Goal: Check status: Check status

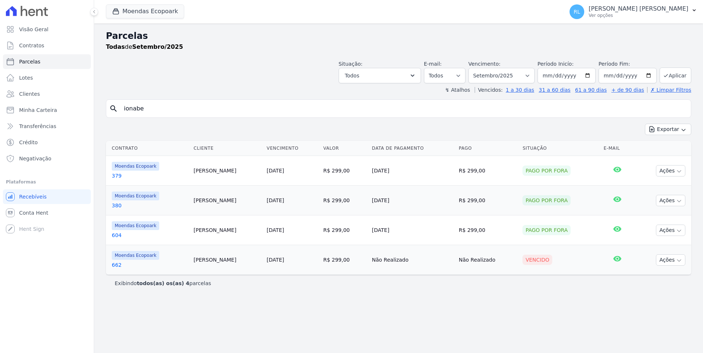
select select
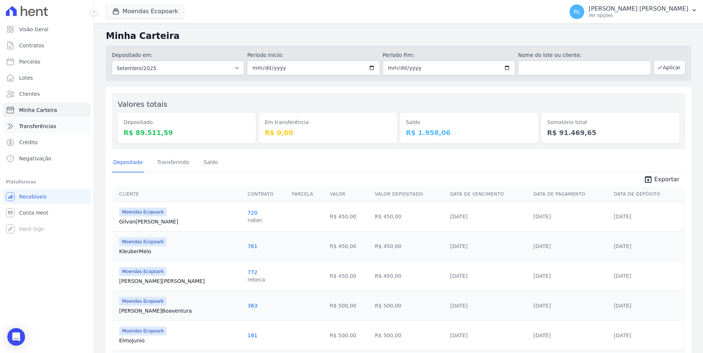
click at [45, 127] on span "Transferências" at bounding box center [37, 126] width 37 height 7
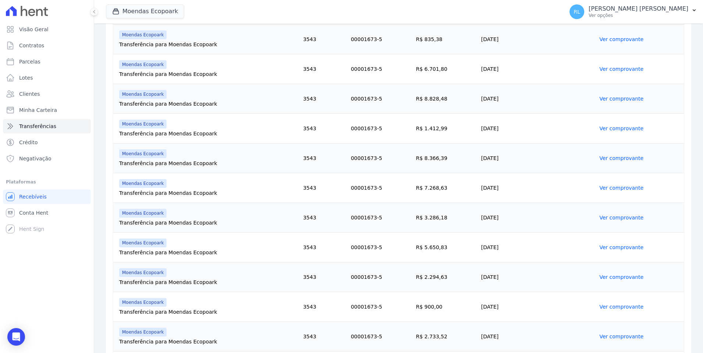
scroll to position [458, 0]
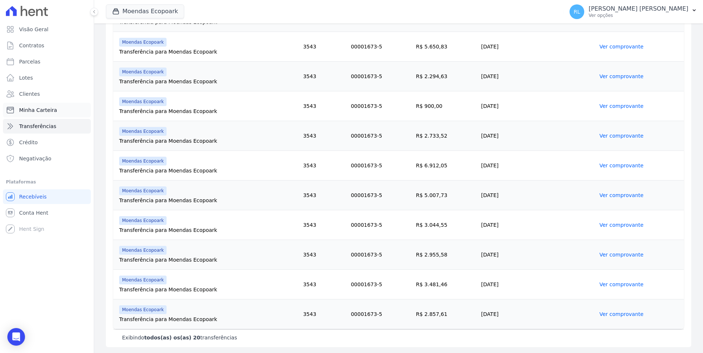
click at [57, 113] on link "Minha Carteira" at bounding box center [47, 110] width 88 height 15
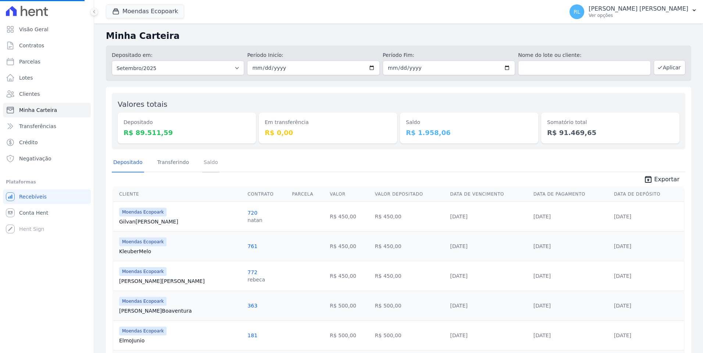
click at [211, 159] on link "Saldo" at bounding box center [210, 163] width 17 height 19
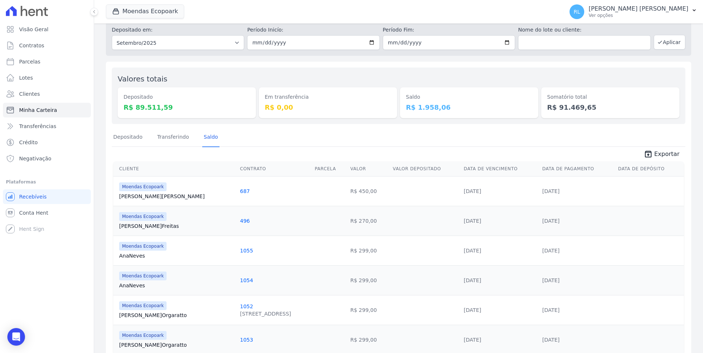
scroll to position [57, 0]
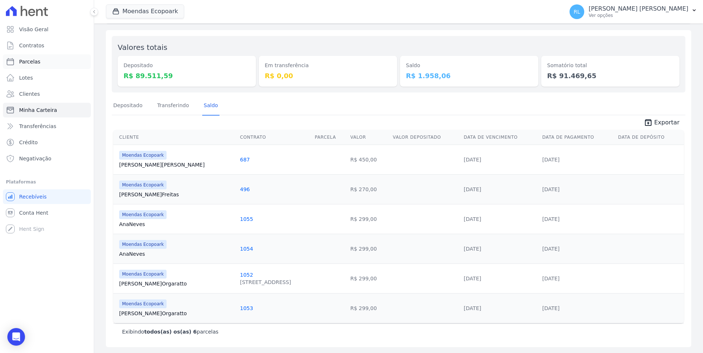
click at [42, 58] on link "Parcelas" at bounding box center [47, 61] width 88 height 15
select select
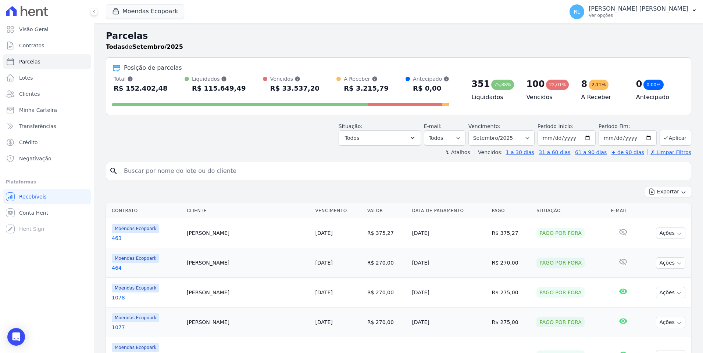
click at [148, 172] on input "search" at bounding box center [403, 171] width 568 height 15
type input "315"
select select
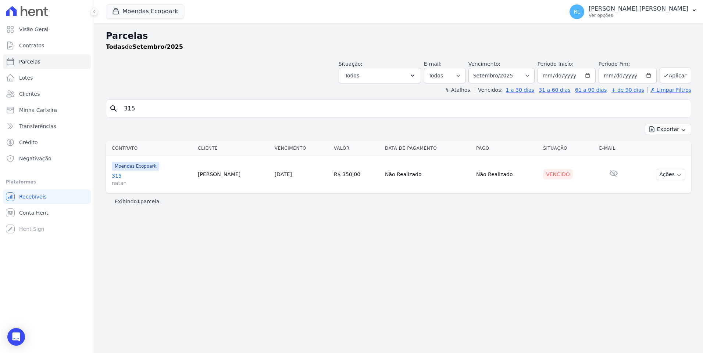
click at [119, 177] on link "315 [PERSON_NAME]" at bounding box center [152, 179] width 80 height 15
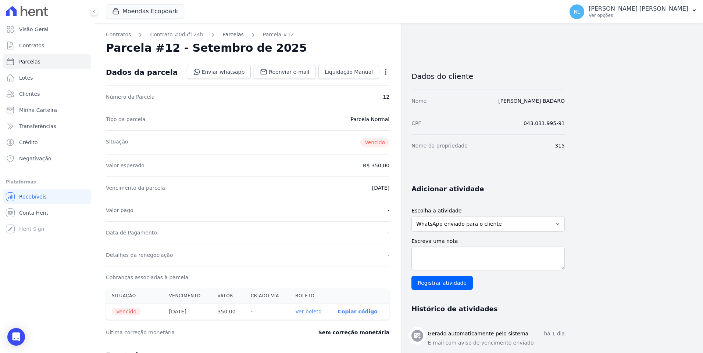
click at [222, 36] on link "Parcelas" at bounding box center [232, 35] width 21 height 8
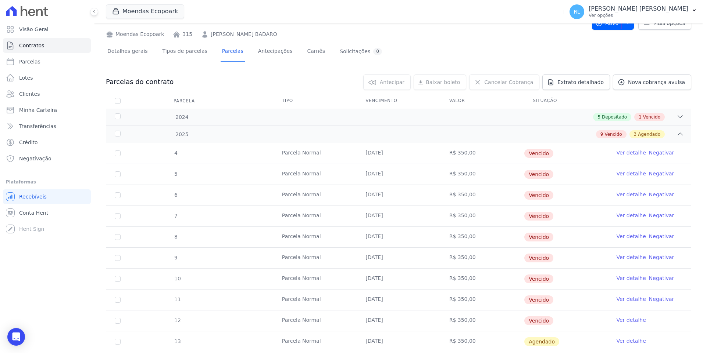
scroll to position [110, 0]
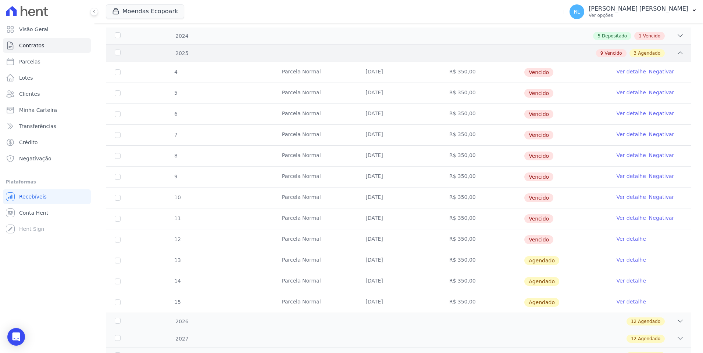
click at [676, 54] on icon at bounding box center [679, 52] width 7 height 7
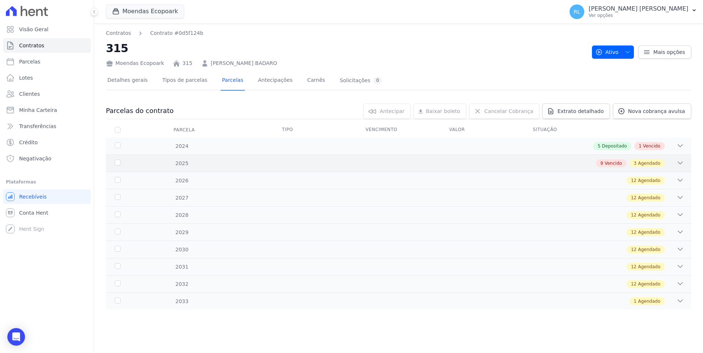
scroll to position [0, 0]
click at [680, 143] on icon at bounding box center [679, 145] width 7 height 7
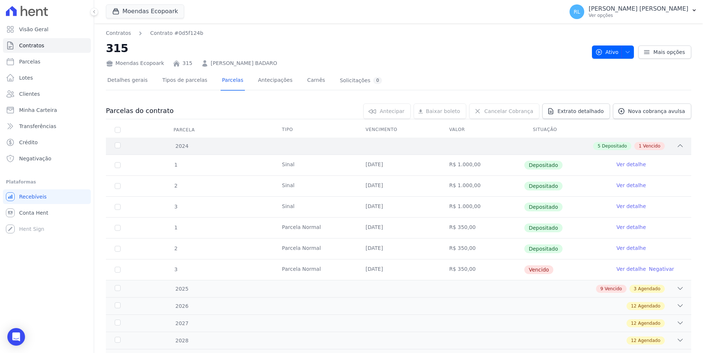
click at [676, 145] on icon at bounding box center [679, 145] width 7 height 7
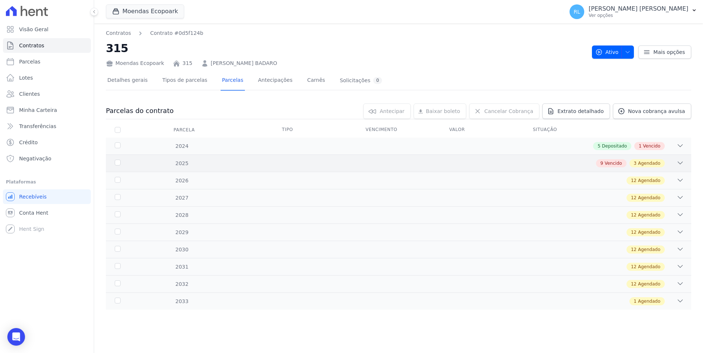
click at [682, 161] on icon at bounding box center [679, 162] width 7 height 7
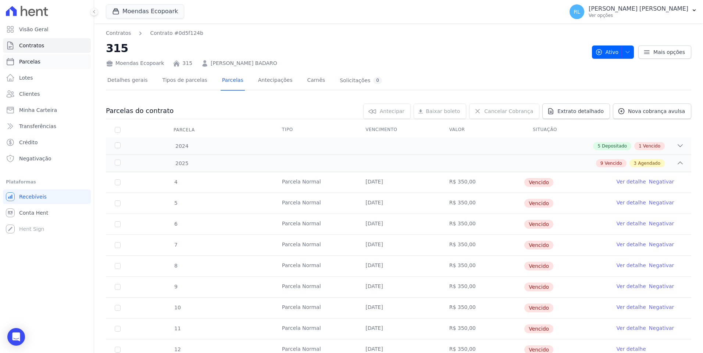
click at [36, 63] on span "Parcelas" at bounding box center [29, 61] width 21 height 7
select select
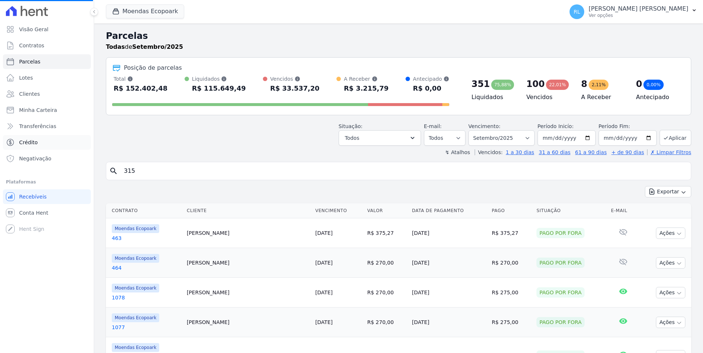
select select
click at [153, 172] on input "search" at bounding box center [403, 171] width 568 height 15
type input "abraao"
select select
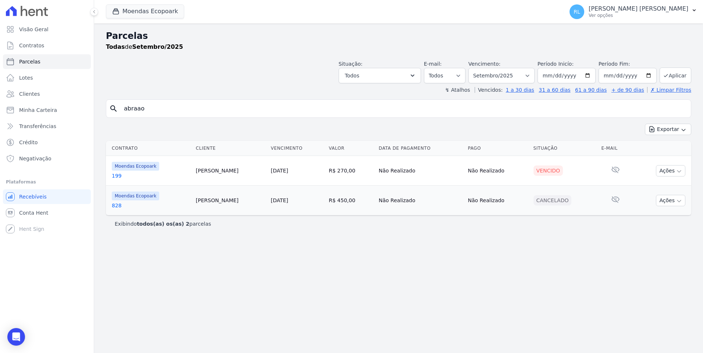
click at [113, 178] on link "199" at bounding box center [151, 175] width 78 height 7
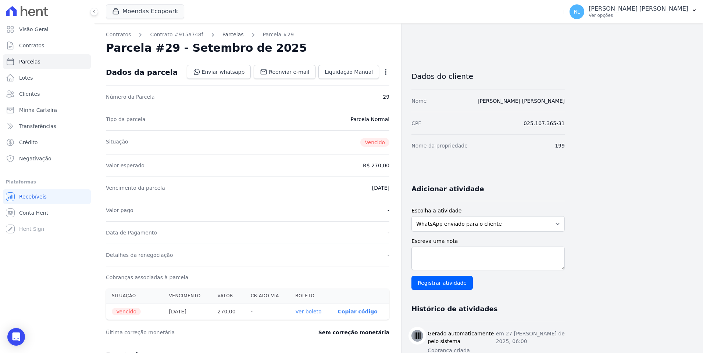
click at [226, 37] on link "Parcelas" at bounding box center [232, 35] width 21 height 8
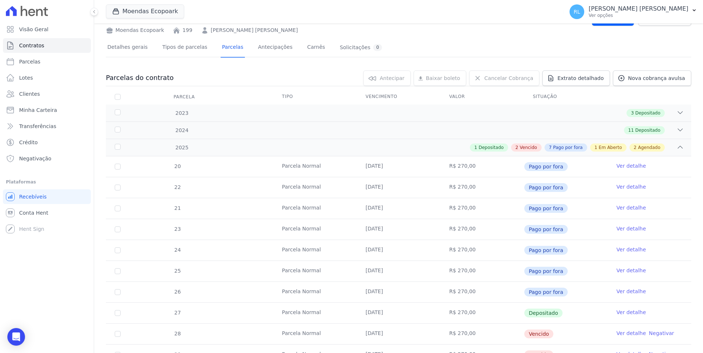
scroll to position [147, 0]
